Goal: Find specific page/section: Find specific page/section

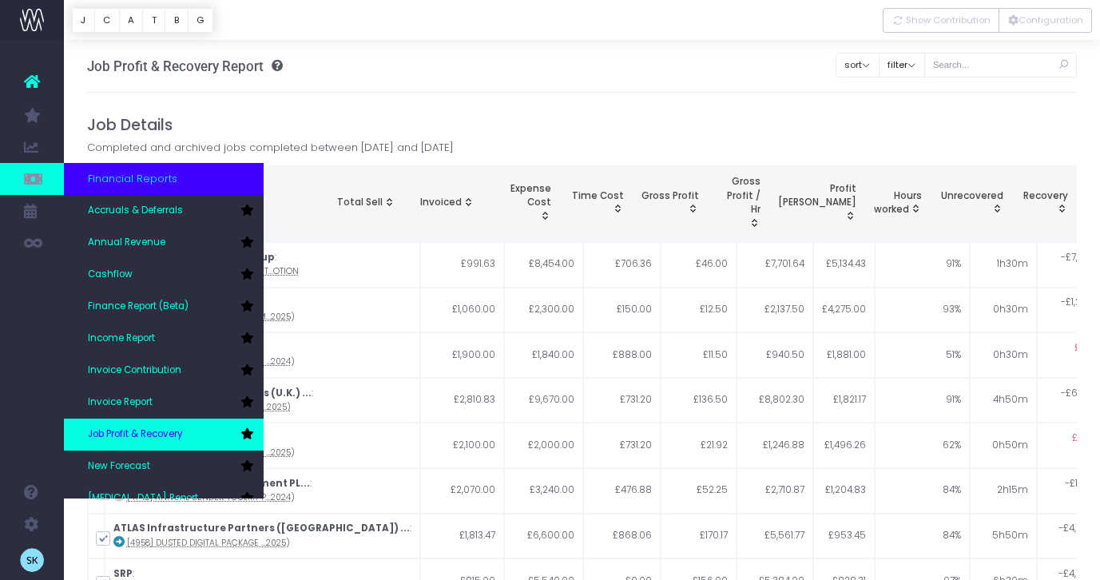
click at [160, 441] on span "Job Profit & Recovery" at bounding box center [135, 435] width 95 height 14
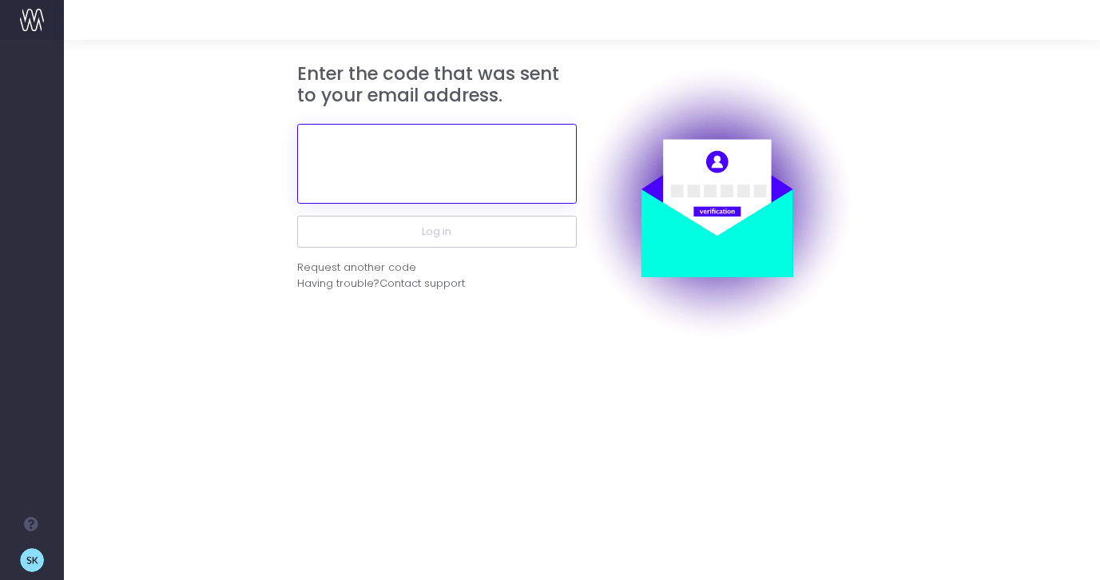
click at [408, 153] on input "text" at bounding box center [437, 164] width 280 height 80
paste input "236147"
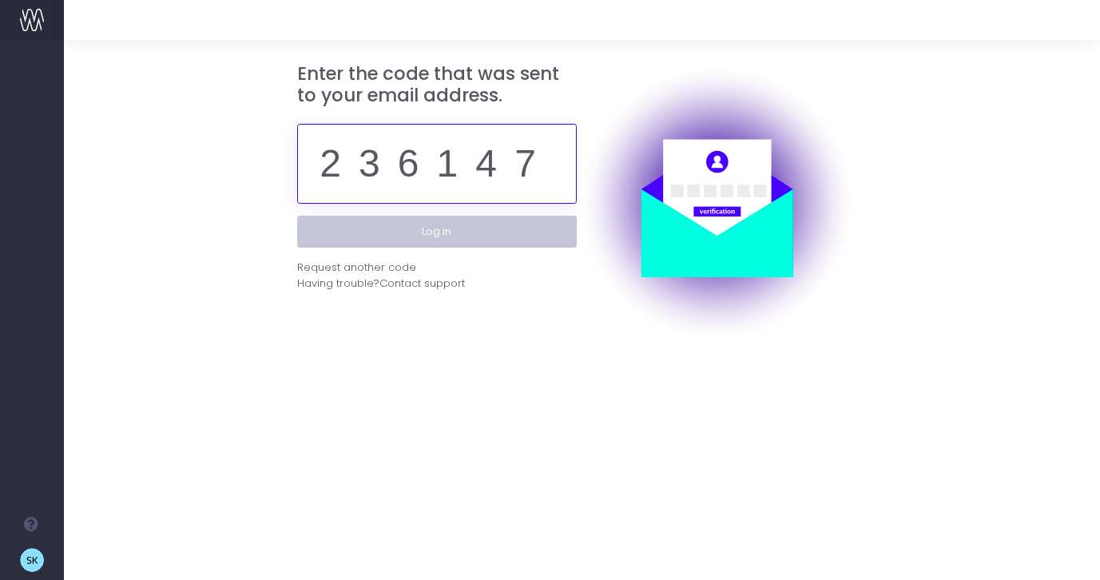
type input "236147"
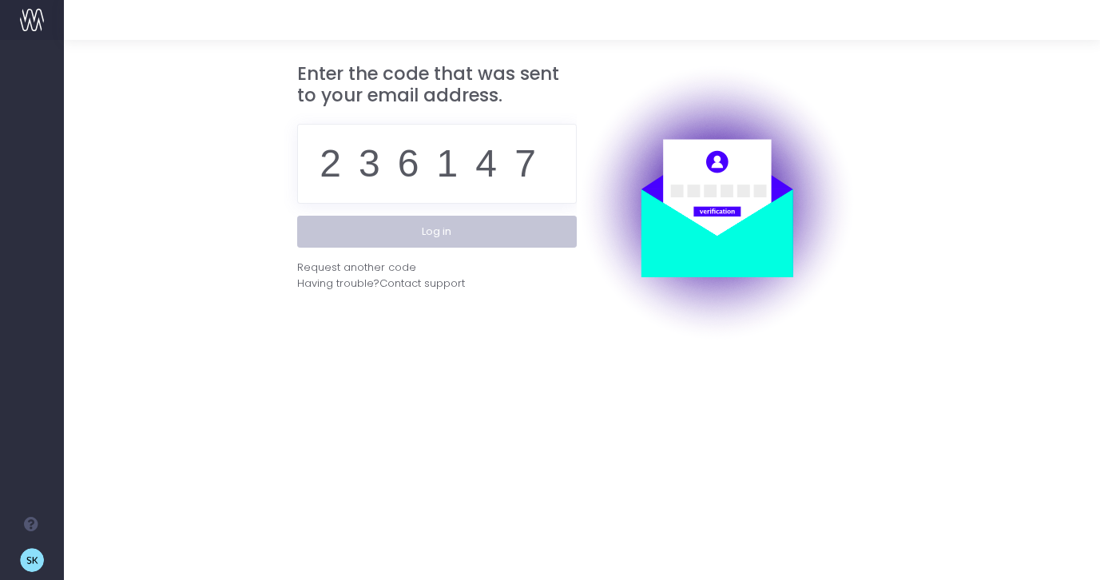
click at [403, 242] on button "Log in" at bounding box center [437, 232] width 280 height 32
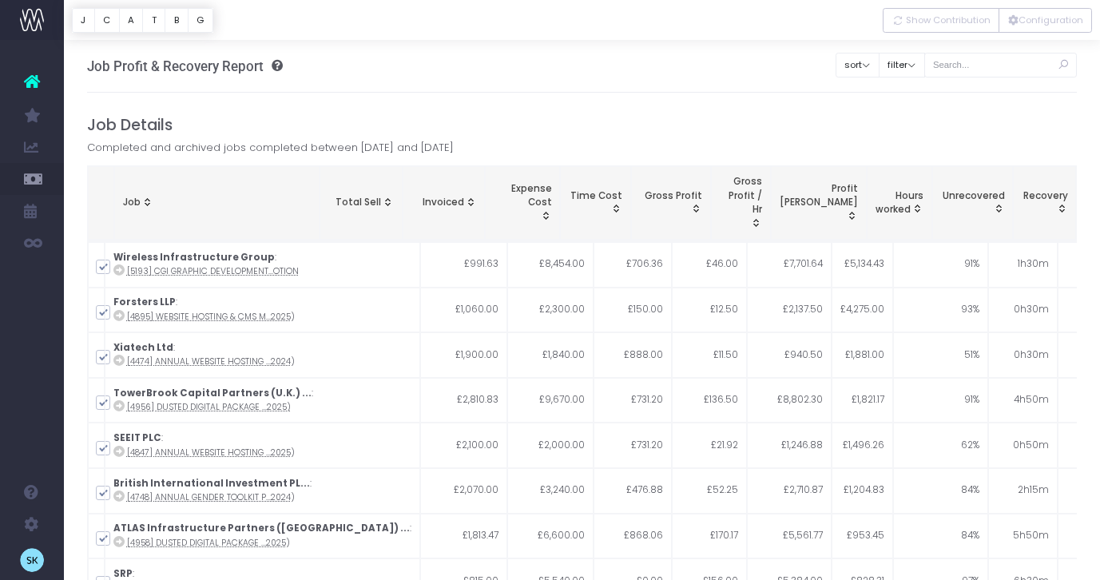
click at [424, 142] on span "Completed and archived jobs completed between [DATE] and [DATE]" at bounding box center [270, 148] width 367 height 16
click at [431, 149] on span "Completed and archived jobs completed between [DATE] and [DATE]" at bounding box center [270, 148] width 367 height 16
drag, startPoint x: 431, startPoint y: 149, endPoint x: 505, endPoint y: 149, distance: 74.3
click at [454, 149] on span "Completed and archived jobs completed between [DATE] and [DATE]" at bounding box center [270, 148] width 367 height 16
click at [454, 149] on span "Completed and archived jobs completed between 1 June 2025 and 31 August 2025" at bounding box center [270, 148] width 367 height 16
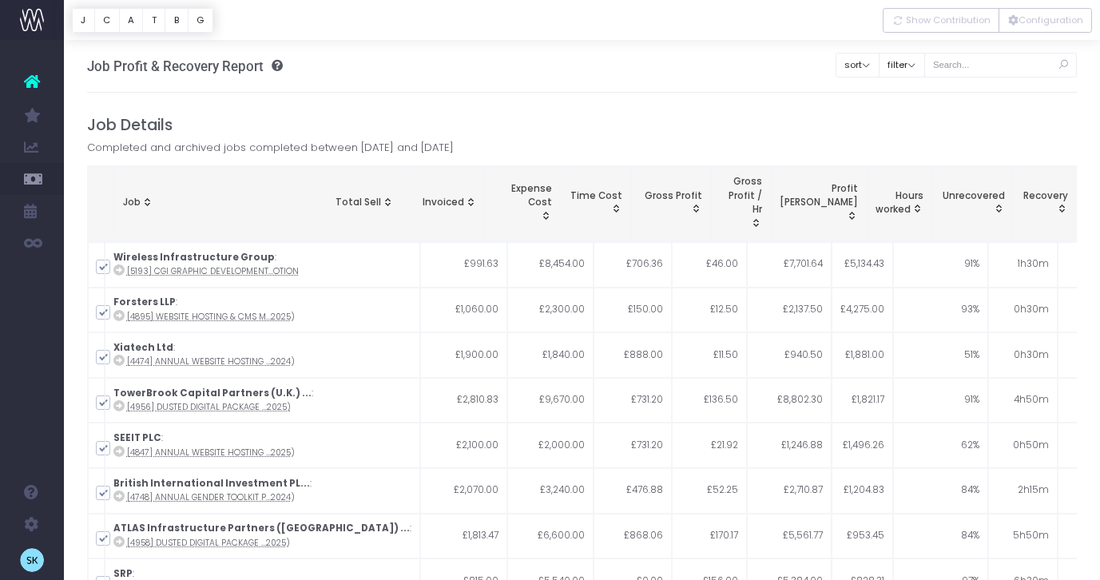
drag, startPoint x: 535, startPoint y: 149, endPoint x: 397, endPoint y: 149, distance: 137.5
click at [397, 149] on div "Job Details Completed and archived jobs completed between 1 June 2025 and 31 Au…" at bounding box center [582, 401] width 991 height 570
click at [397, 149] on span "Completed and archived jobs completed between 1 June 2025 and 31 August 2025" at bounding box center [270, 148] width 367 height 16
drag, startPoint x: 393, startPoint y: 149, endPoint x: 541, endPoint y: 144, distance: 147.9
click at [541, 145] on div "Job Details Completed and archived jobs completed between 1 June 2025 and 31 Au…" at bounding box center [582, 401] width 991 height 570
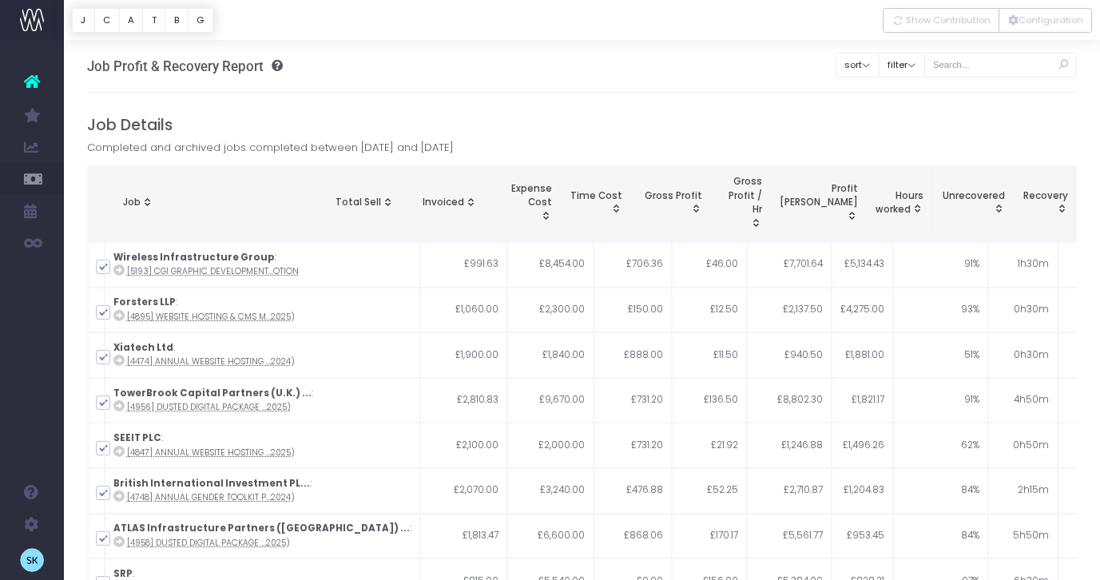
click at [541, 144] on div "Job Details Completed and archived jobs completed between 1 June 2025 and 31 Au…" at bounding box center [582, 401] width 991 height 570
click at [454, 140] on span "Completed and archived jobs completed between 1 June 2025 and 31 August 2025" at bounding box center [270, 148] width 367 height 16
click at [1003, 68] on input "text" at bounding box center [1001, 65] width 153 height 25
click at [925, 67] on button "filter" at bounding box center [902, 65] width 46 height 25
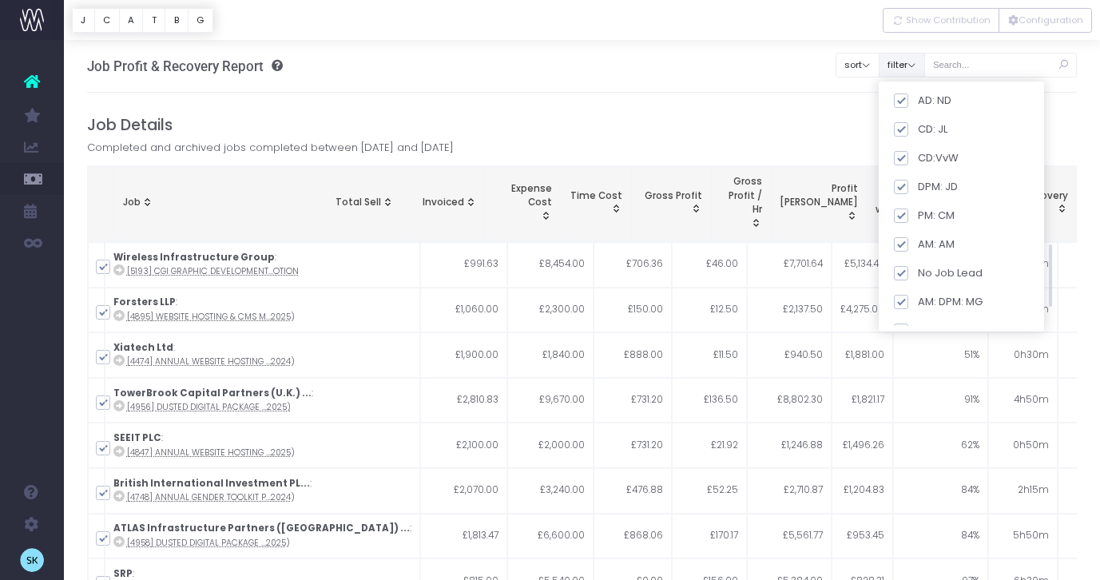
scroll to position [676, 0]
click at [752, 117] on h4 "Job Details" at bounding box center [582, 125] width 991 height 18
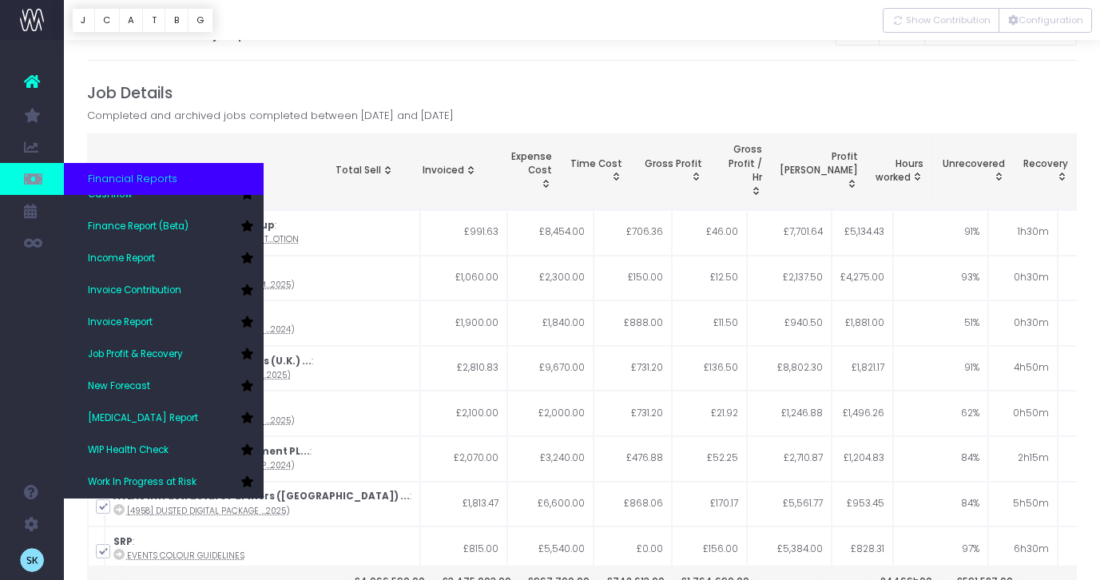
scroll to position [50, 0]
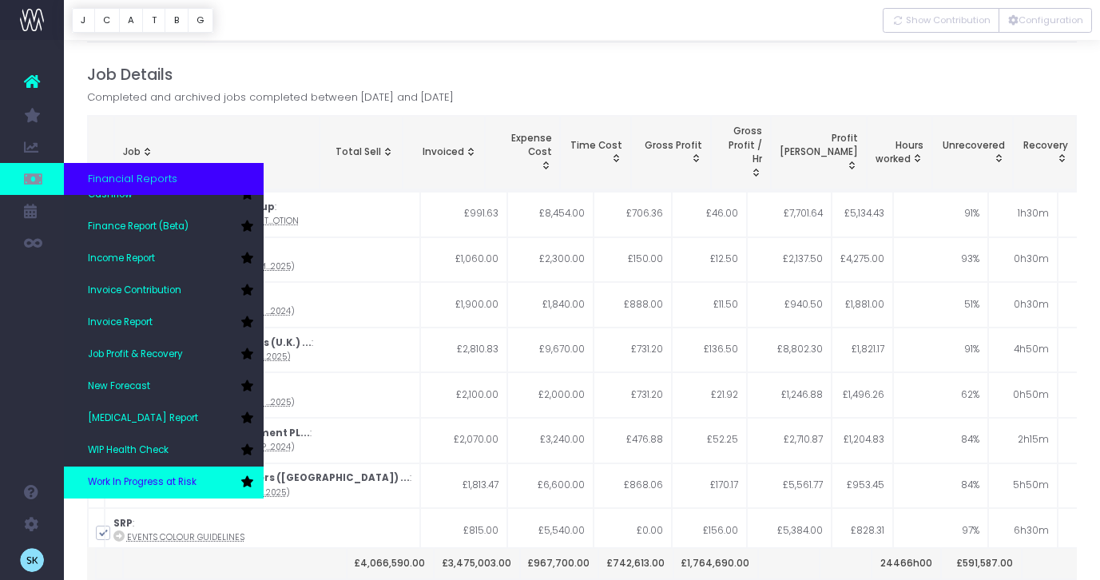
click at [161, 476] on span "Work In Progress at Risk" at bounding box center [142, 483] width 109 height 14
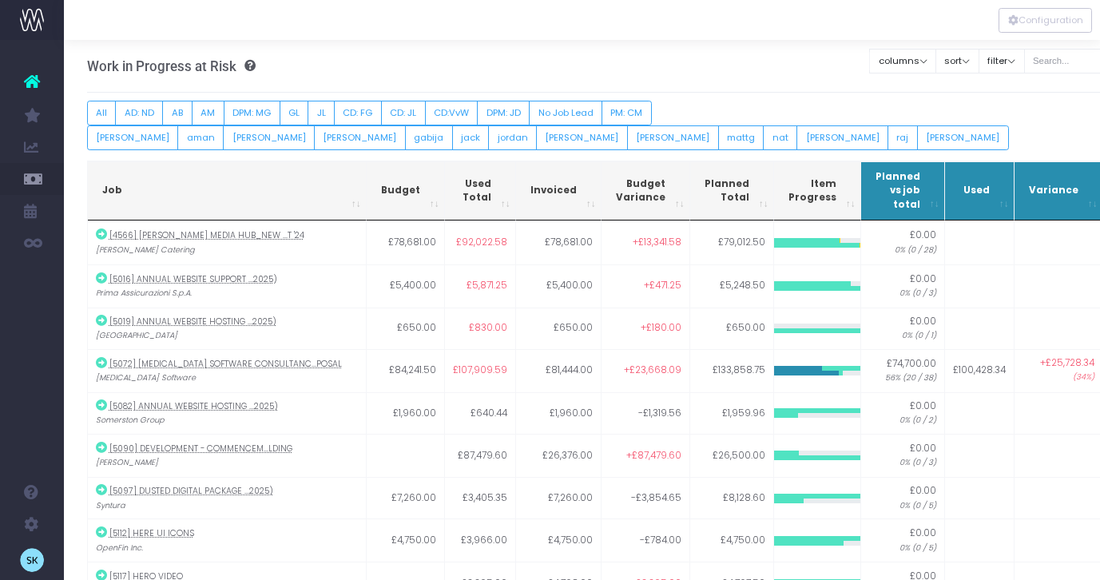
click at [250, 66] on icon at bounding box center [246, 65] width 19 height 11
click at [249, 67] on icon at bounding box center [246, 65] width 19 height 11
click at [304, 70] on div "Work in Progress at Risk Find out which projects are at risk of overrunning Cle…" at bounding box center [623, 66] width 1073 height 53
click at [246, 65] on icon at bounding box center [246, 65] width 19 height 11
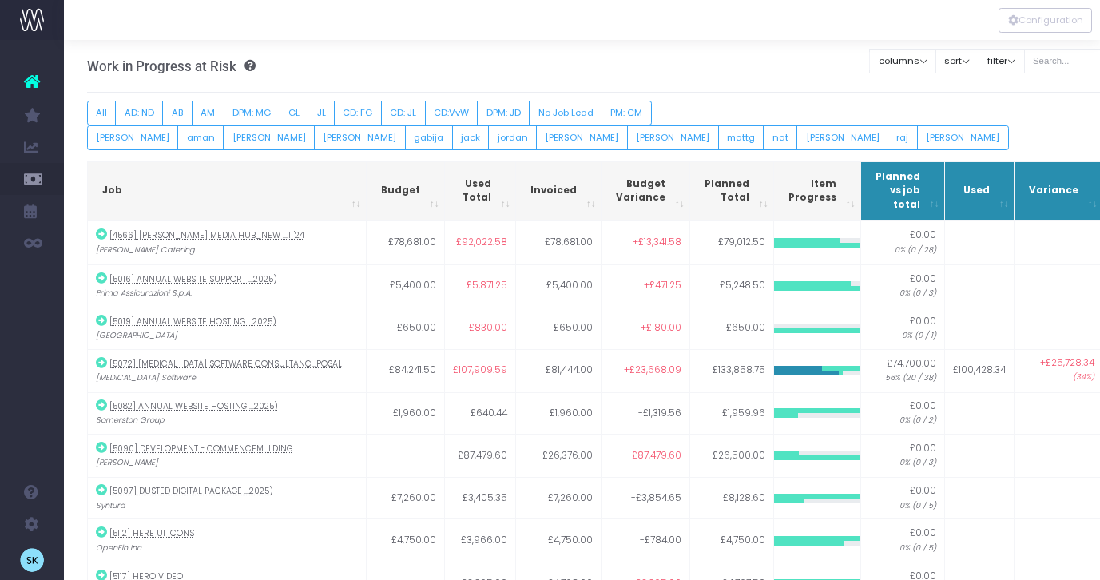
click at [246, 65] on icon at bounding box center [246, 65] width 19 height 11
click at [209, 65] on h3 "Work in Progress at Risk Find out which projects are at risk of overrunning" at bounding box center [171, 66] width 169 height 16
click at [175, 65] on h3 "Work in Progress at Risk Find out which projects are at risk of overrunning" at bounding box center [171, 66] width 169 height 16
click at [314, 64] on div "Work in Progress at Risk Find out which projects are at risk of overrunning Cle…" at bounding box center [623, 66] width 1073 height 53
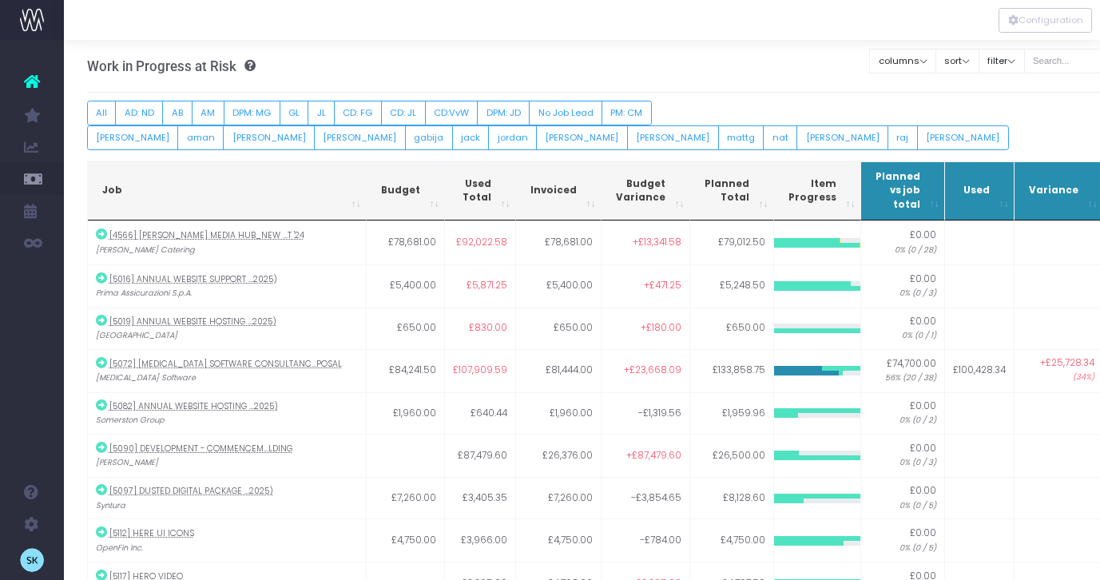
scroll to position [0, 82]
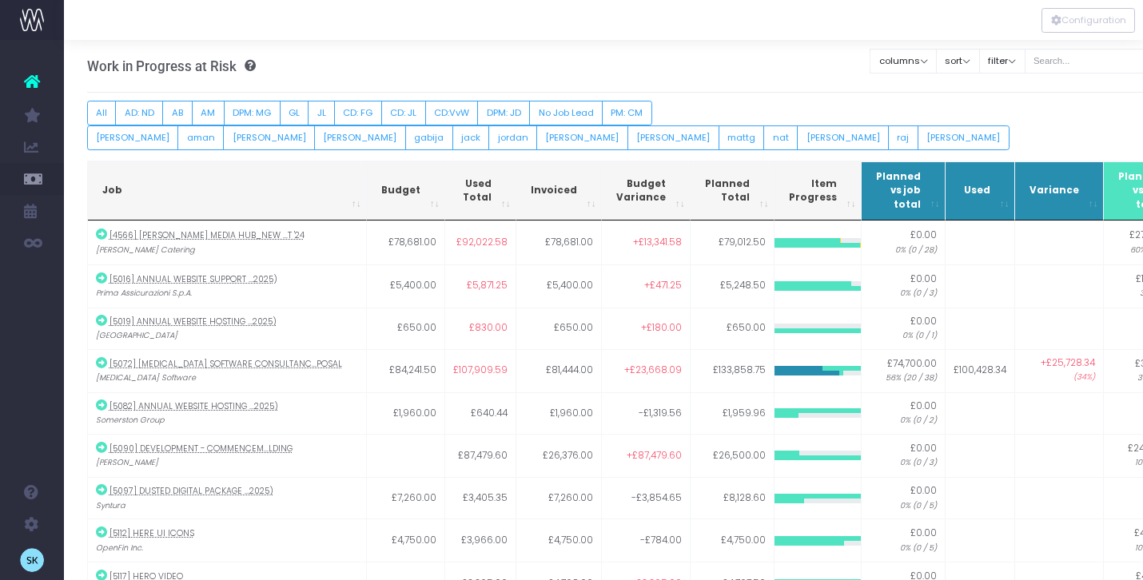
click at [249, 68] on icon at bounding box center [246, 65] width 19 height 11
